Goal: Task Accomplishment & Management: Use online tool/utility

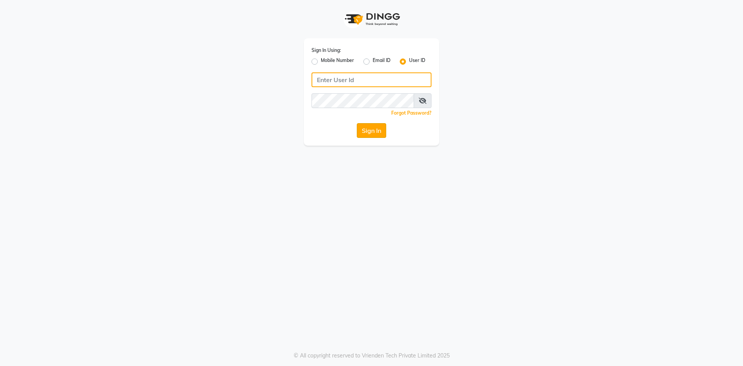
type input "e3619-01"
click at [369, 130] on button "Sign In" at bounding box center [371, 130] width 29 height 15
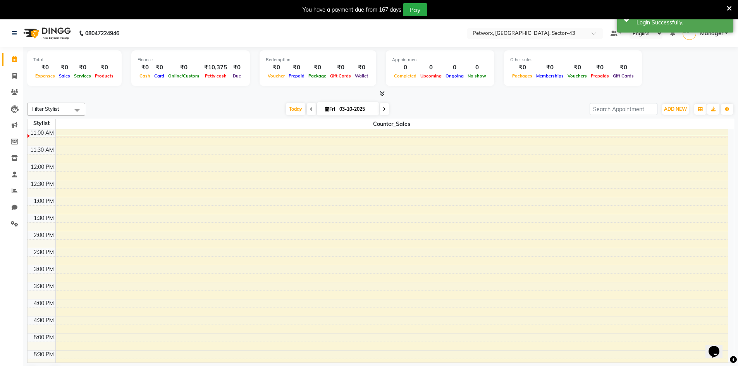
click at [12, 34] on div "08047224946" at bounding box center [65, 33] width 119 height 22
click at [11, 31] on div "08047224946" at bounding box center [65, 33] width 119 height 22
click at [14, 34] on icon at bounding box center [14, 33] width 5 height 5
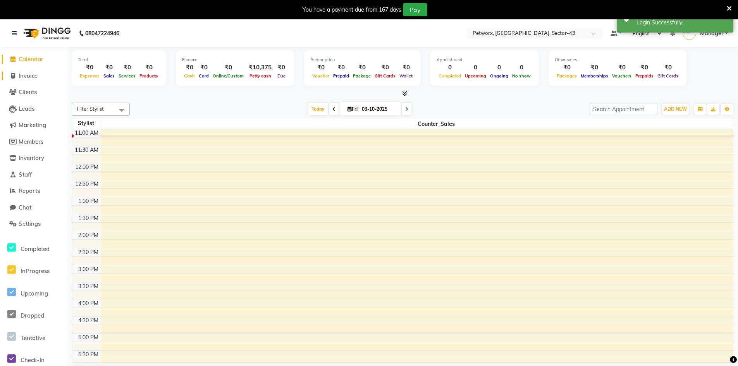
click at [25, 75] on span "Invoice" at bounding box center [28, 75] width 19 height 7
select select "service"
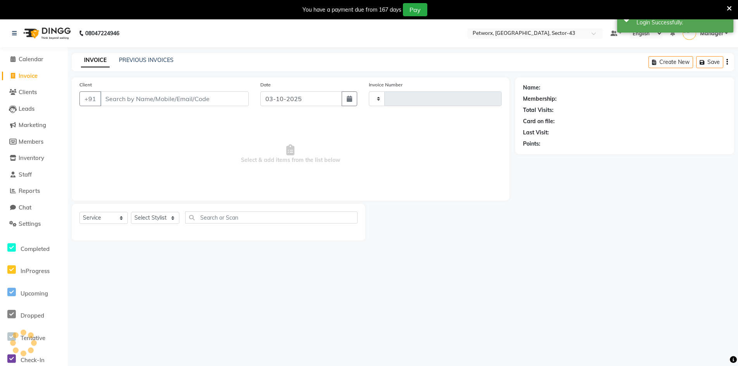
type input "0302"
select select "8169"
